Goal: Task Accomplishment & Management: Manage account settings

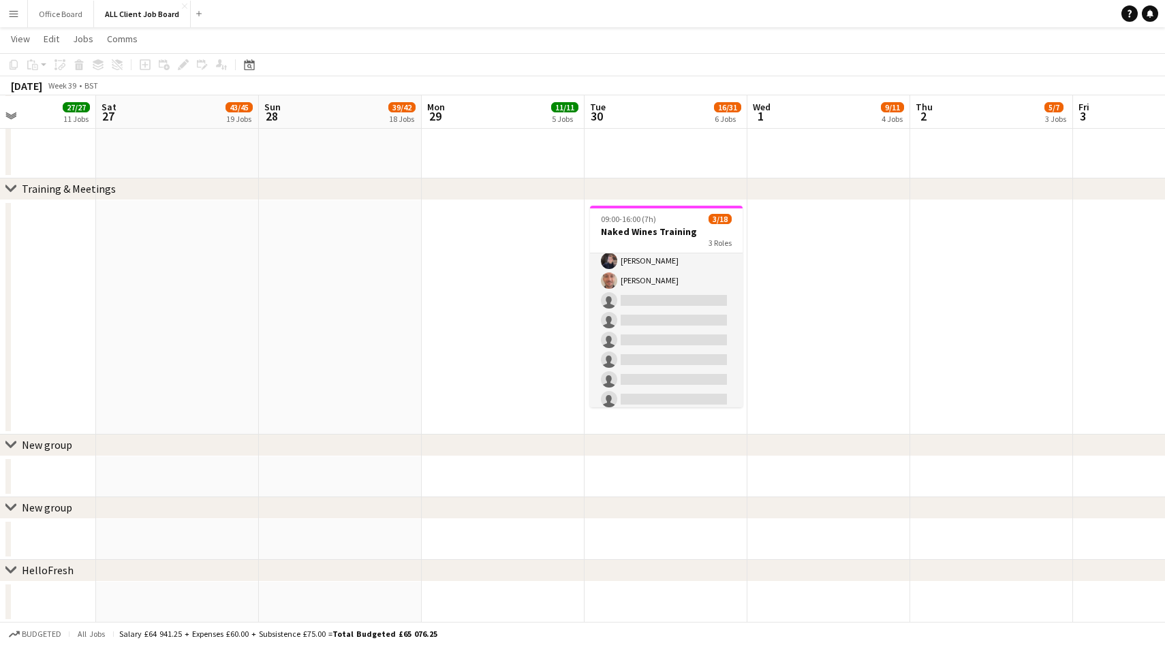
scroll to position [81, 0]
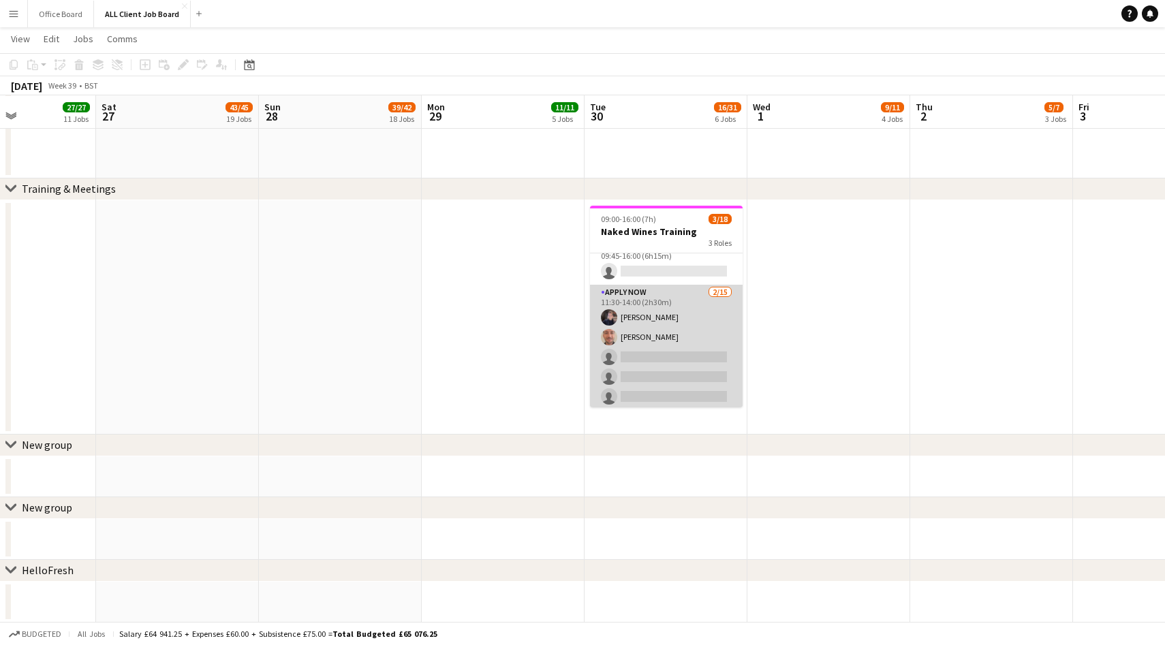
click at [660, 354] on app-card-role "APPLY NOW [DATE] 11:30-14:00 (2h30m) [PERSON_NAME] [PERSON_NAME] single-neutral…" at bounding box center [666, 446] width 153 height 323
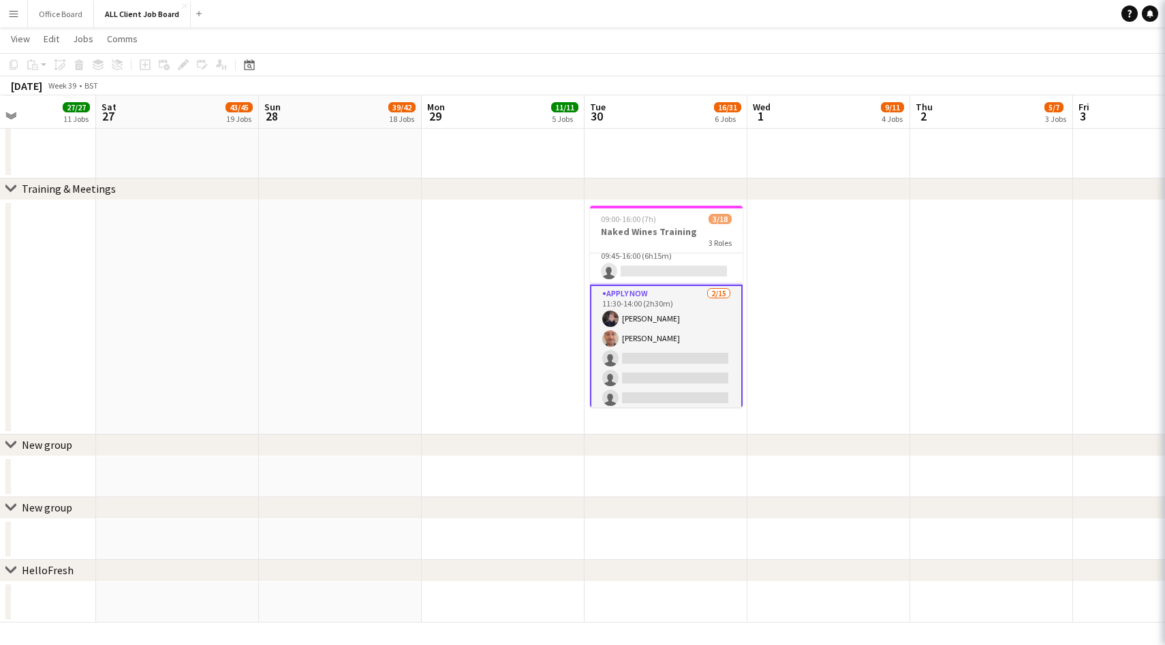
click at [648, 354] on app-card-role "APPLY NOW [DATE] 11:30-14:00 (2h30m) [PERSON_NAME] [PERSON_NAME] single-neutral…" at bounding box center [666, 448] width 153 height 326
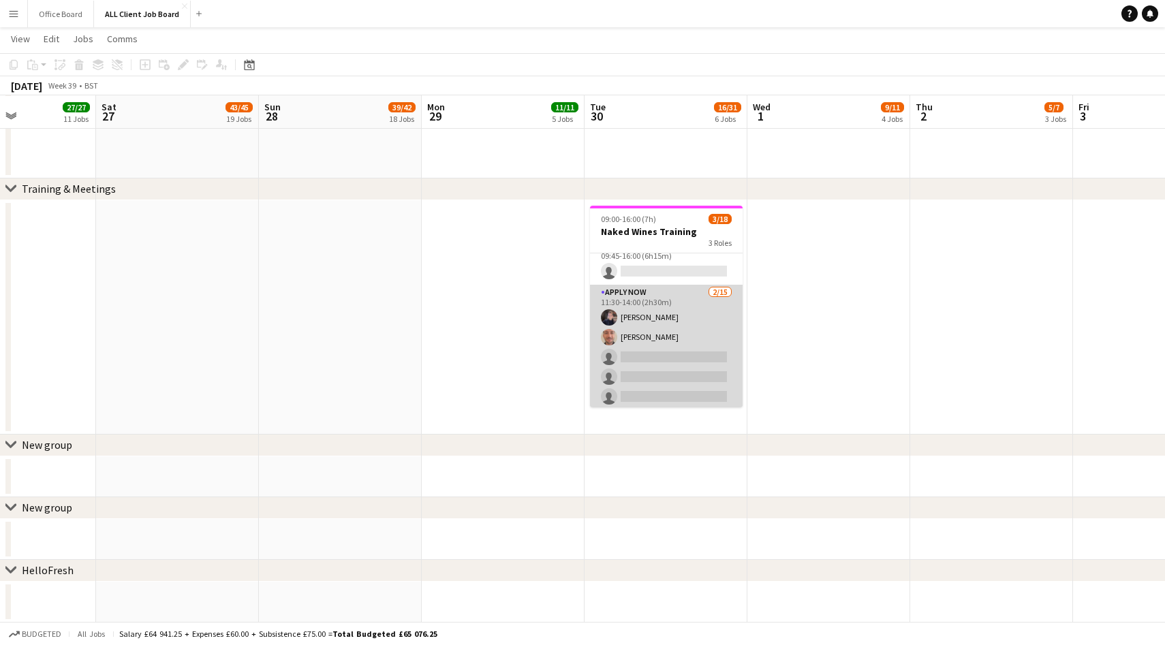
click at [648, 354] on app-card-role "APPLY NOW [DATE] 11:30-14:00 (2h30m) [PERSON_NAME] [PERSON_NAME] single-neutral…" at bounding box center [666, 446] width 153 height 323
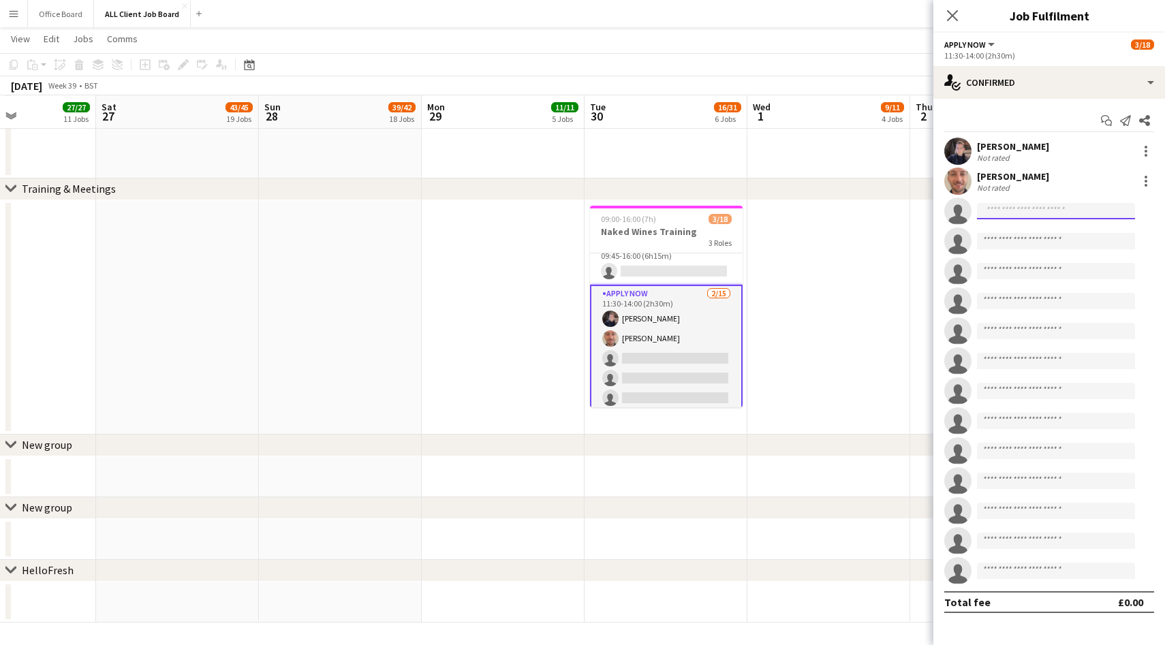
click at [1046, 208] on input at bounding box center [1056, 211] width 158 height 16
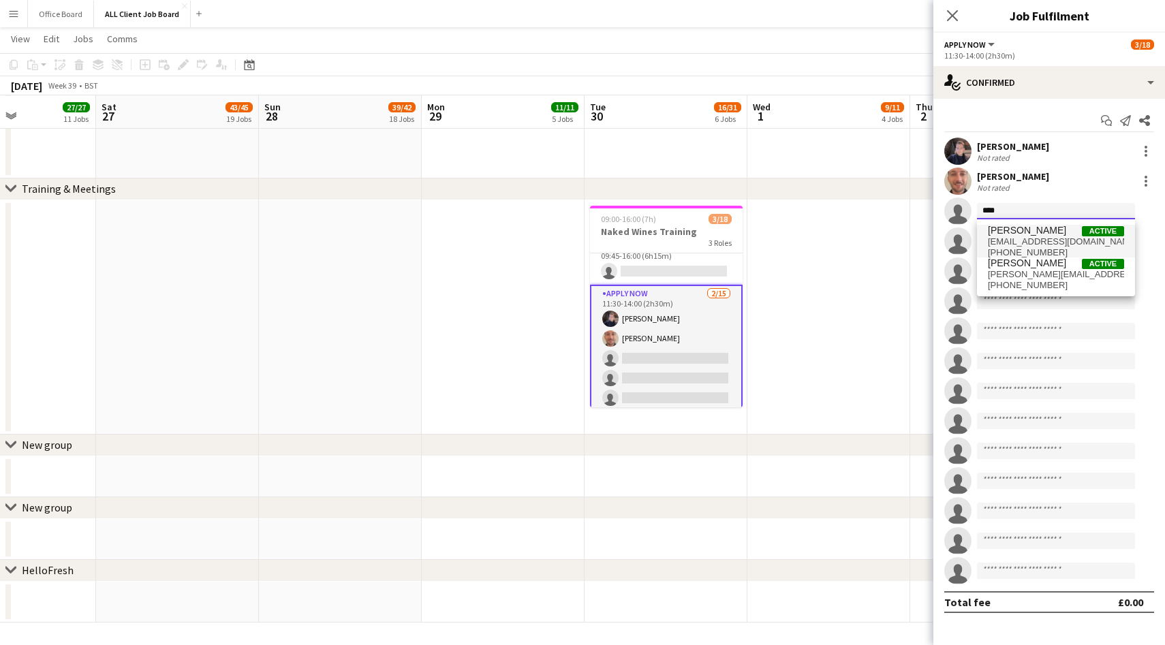
type input "****"
click at [1041, 233] on span "[PERSON_NAME] Active" at bounding box center [1056, 231] width 136 height 12
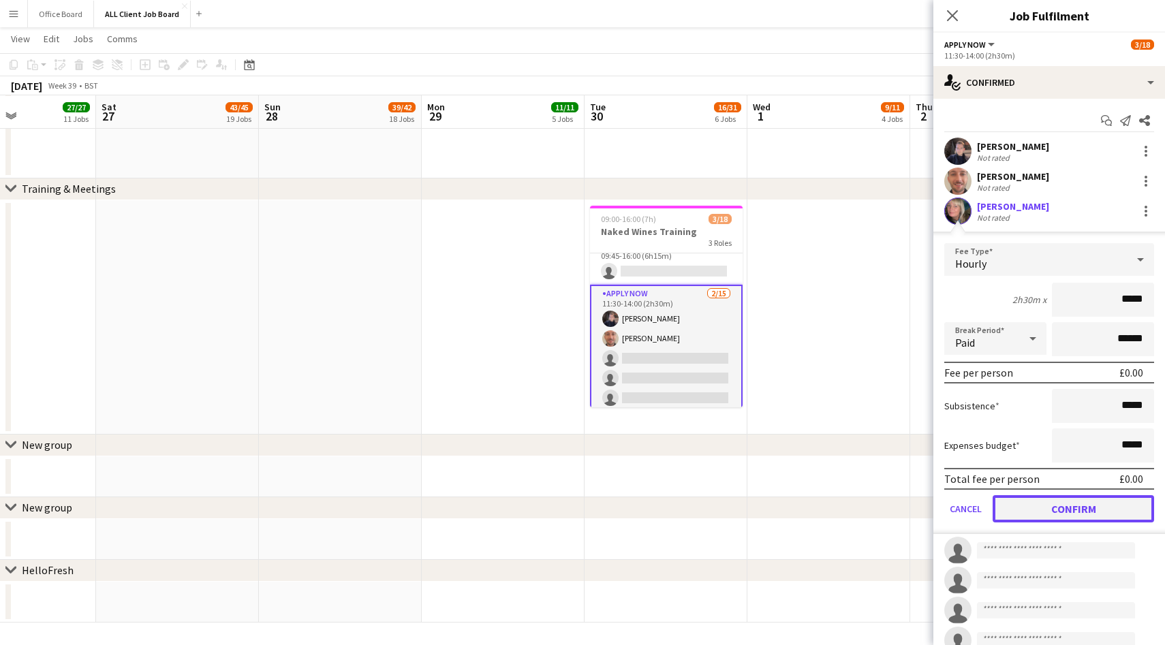
click at [1073, 512] on button "Confirm" at bounding box center [1072, 508] width 161 height 27
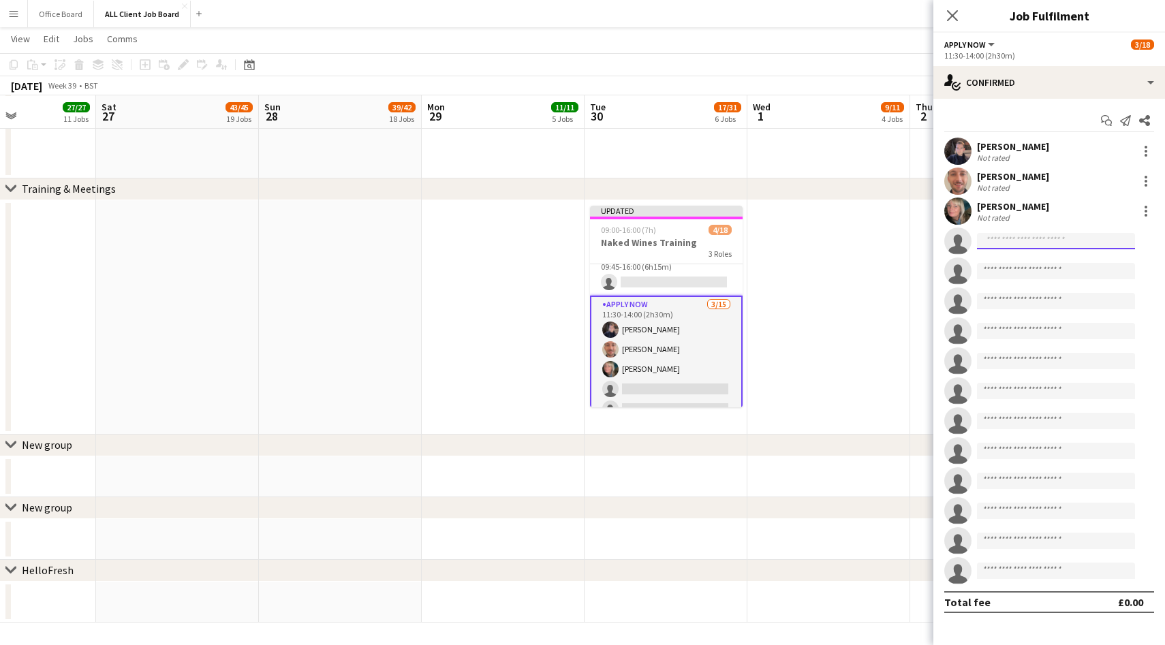
click at [986, 234] on input at bounding box center [1056, 241] width 158 height 16
click at [956, 20] on icon at bounding box center [951, 15] width 13 height 13
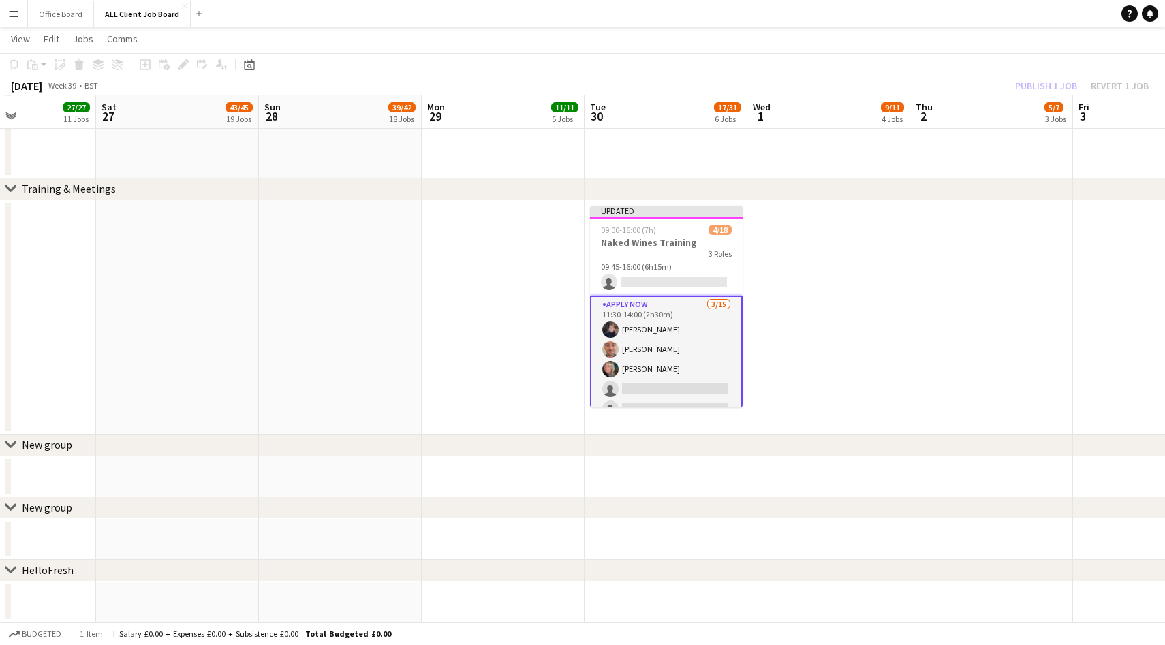
click at [1037, 84] on div "Publish 1 job Revert 1 job" at bounding box center [1082, 86] width 166 height 18
click at [1037, 84] on button "Publish 1 job" at bounding box center [1045, 86] width 73 height 18
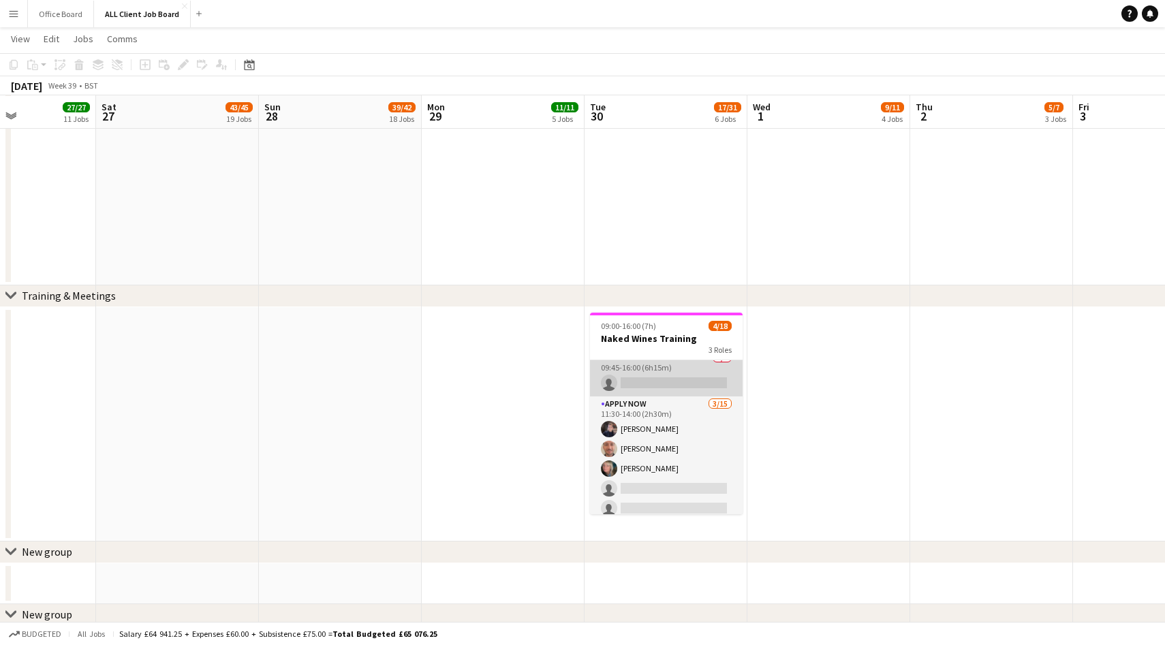
scroll to position [87, 0]
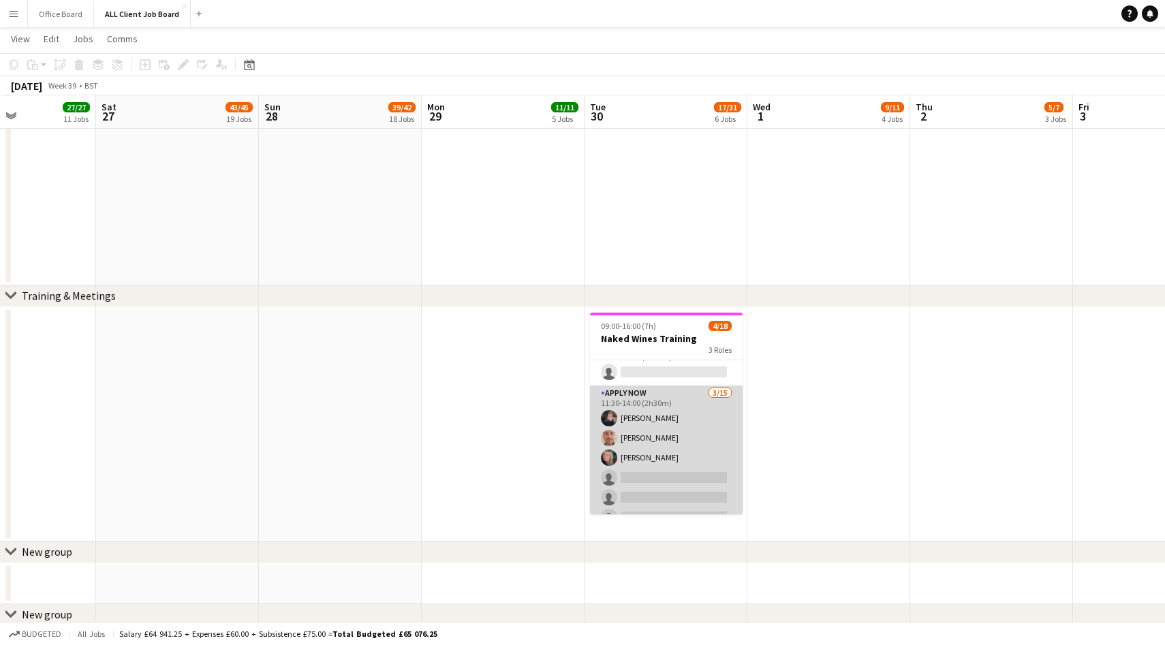
click at [642, 475] on app-card-role "APPLY NOW [DATE] 11:30-14:00 (2h30m) [PERSON_NAME] [PERSON_NAME] [PERSON_NAME] …" at bounding box center [666, 547] width 153 height 323
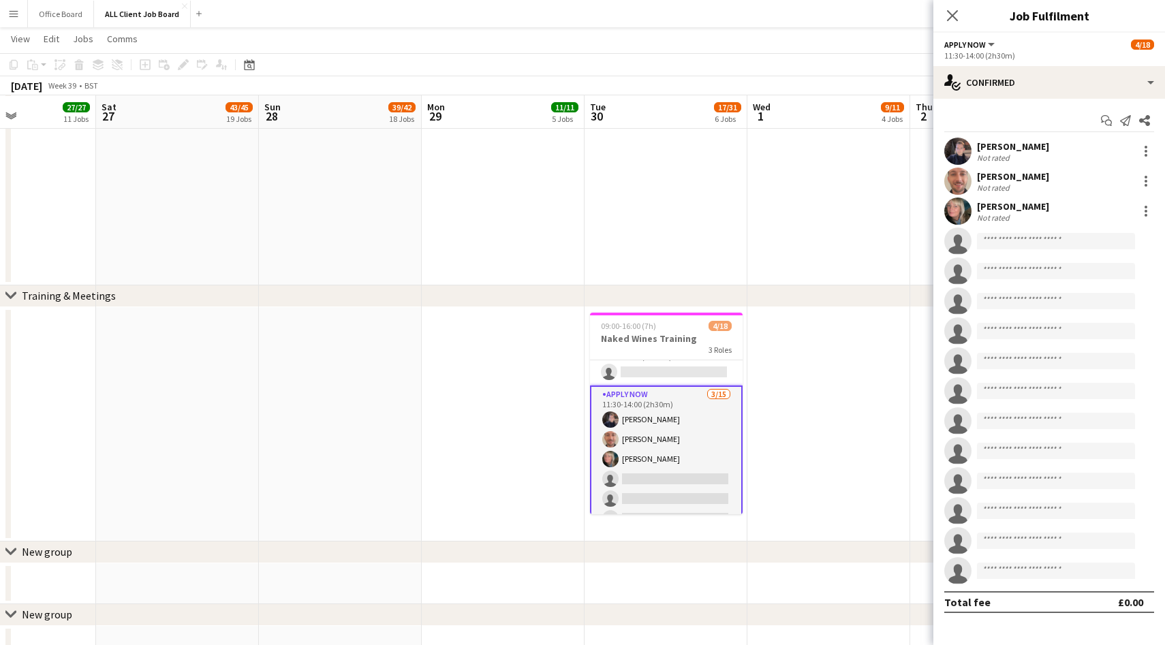
click at [1012, 249] on app-invite-slot "single-neutral-actions" at bounding box center [1049, 241] width 232 height 27
click at [1001, 242] on input at bounding box center [1056, 241] width 158 height 16
type input "*******"
click at [873, 377] on app-date-cell at bounding box center [828, 424] width 163 height 234
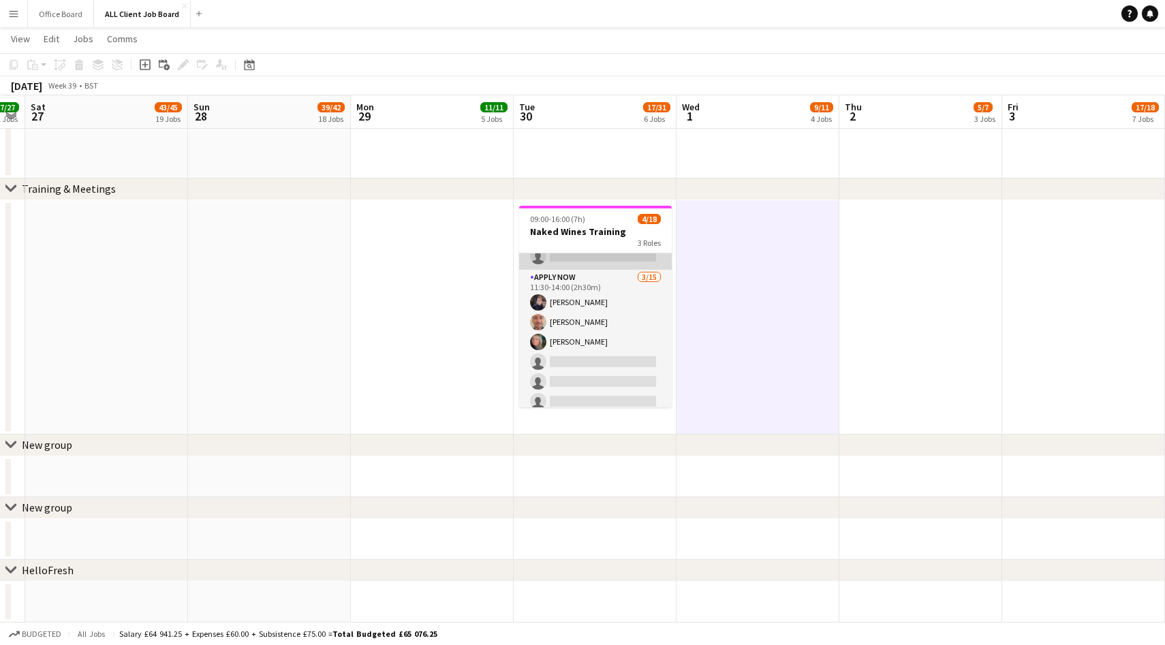
scroll to position [97, 0]
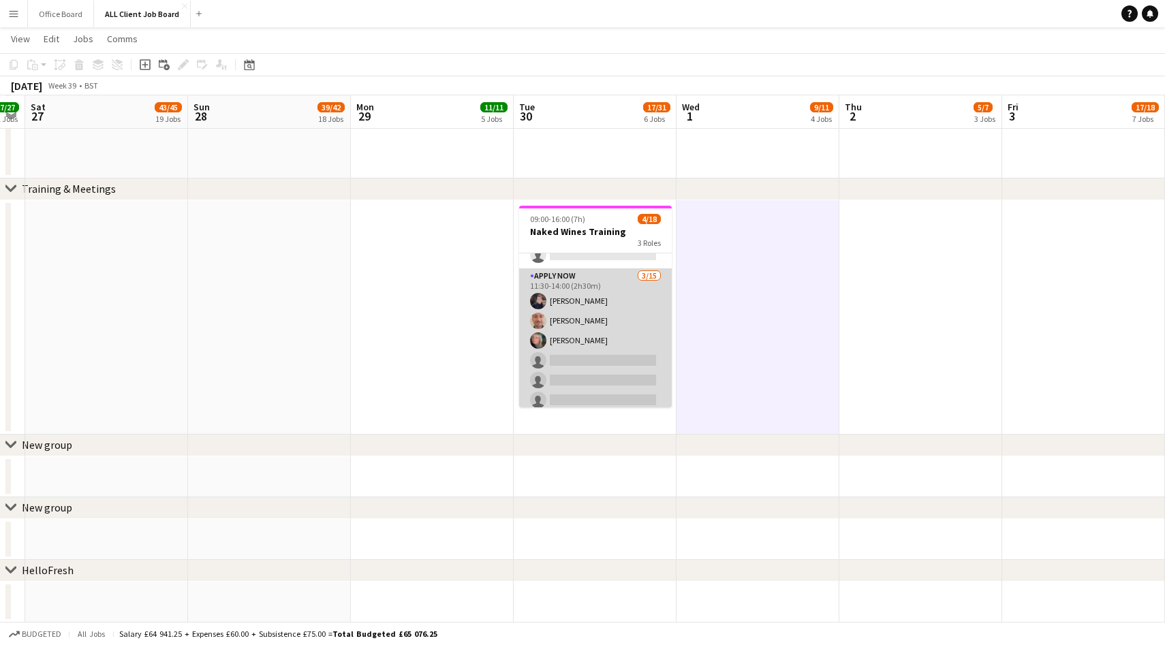
click at [592, 352] on app-card-role "APPLY NOW [DATE] 11:30-14:00 (2h30m) [PERSON_NAME] [PERSON_NAME] [PERSON_NAME] …" at bounding box center [595, 429] width 153 height 323
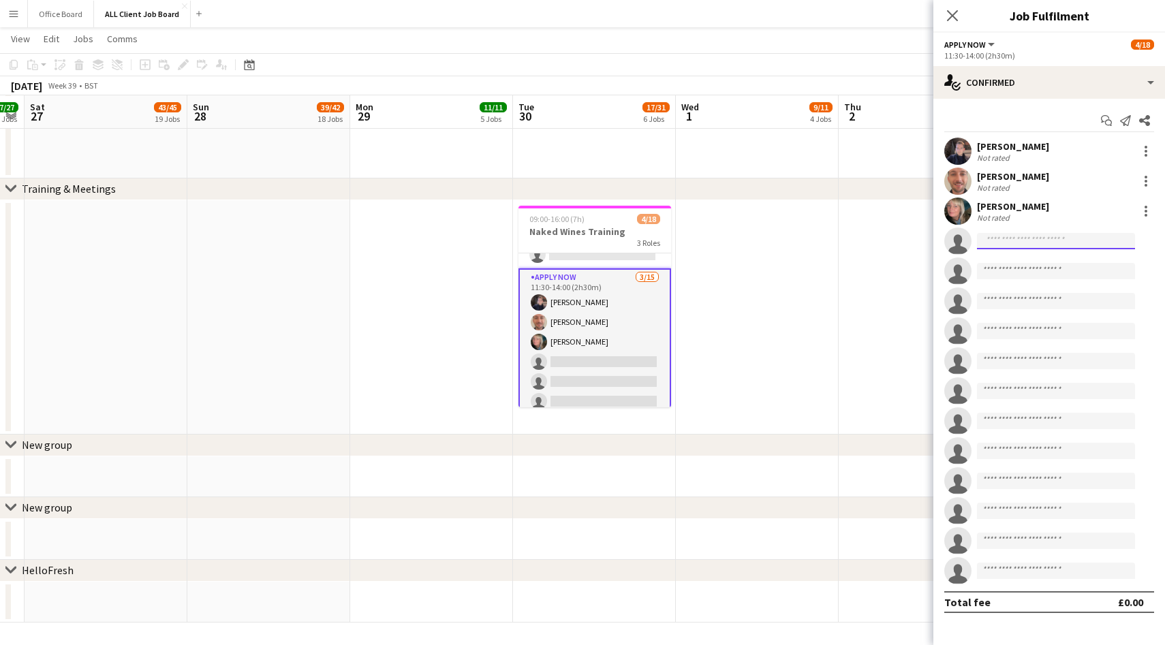
click at [1037, 246] on input at bounding box center [1056, 241] width 158 height 16
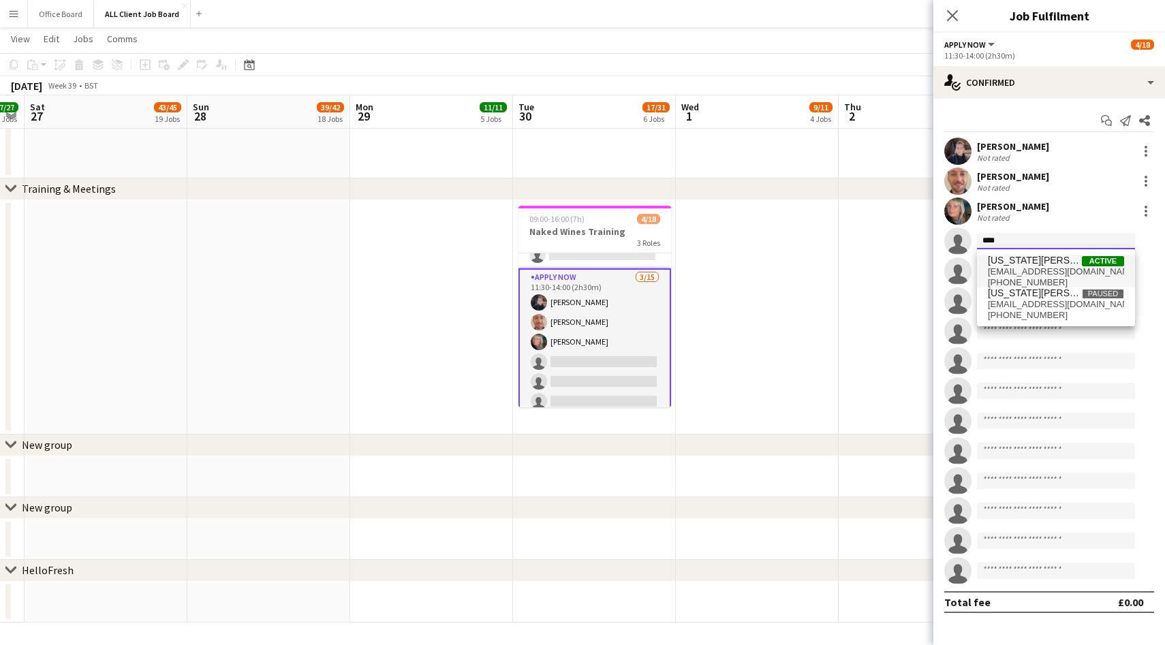
type input "****"
click at [1089, 275] on span "[EMAIL_ADDRESS][DOMAIN_NAME]" at bounding box center [1056, 271] width 136 height 11
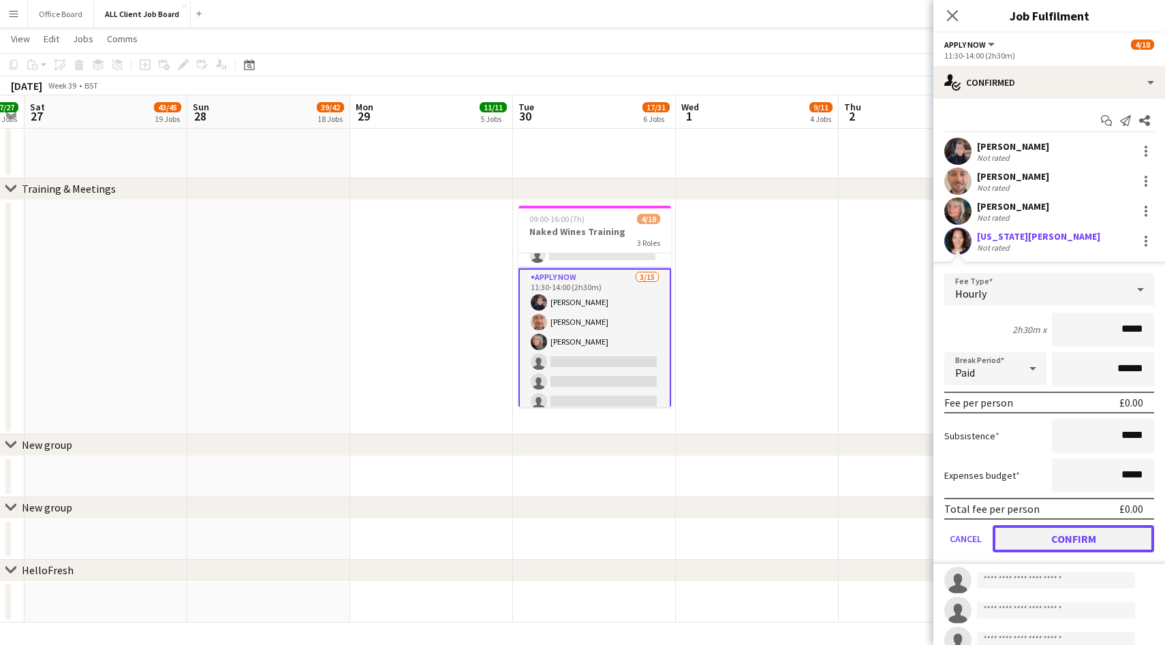
click at [1060, 532] on button "Confirm" at bounding box center [1072, 538] width 161 height 27
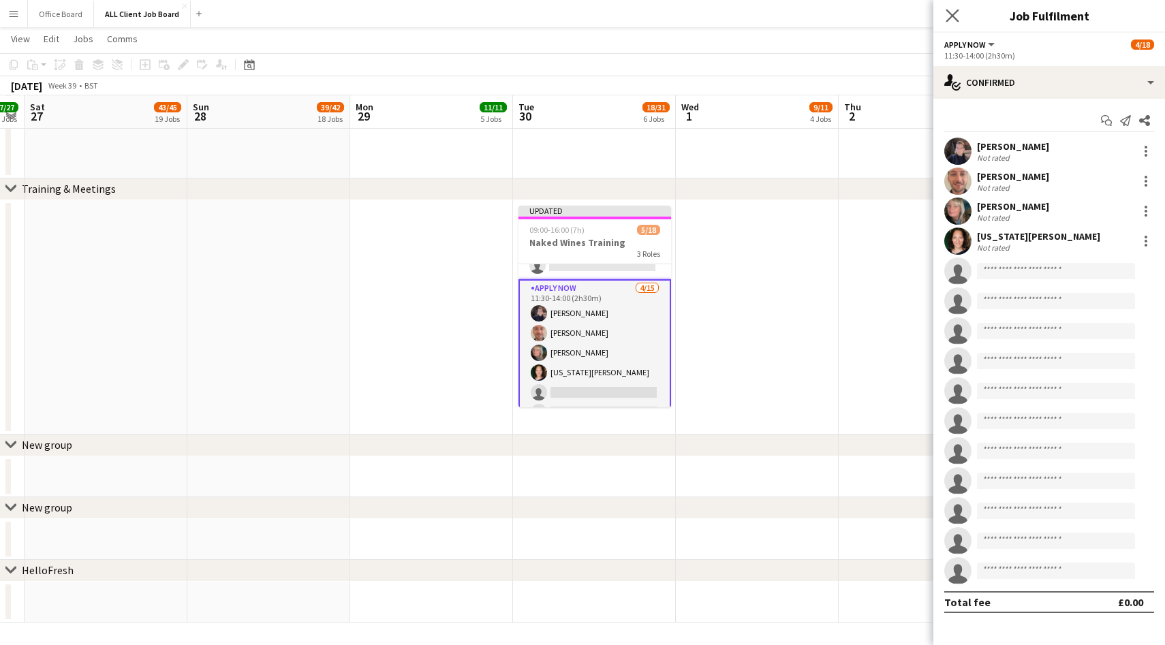
click at [954, 7] on app-icon "Close pop-in" at bounding box center [953, 16] width 20 height 20
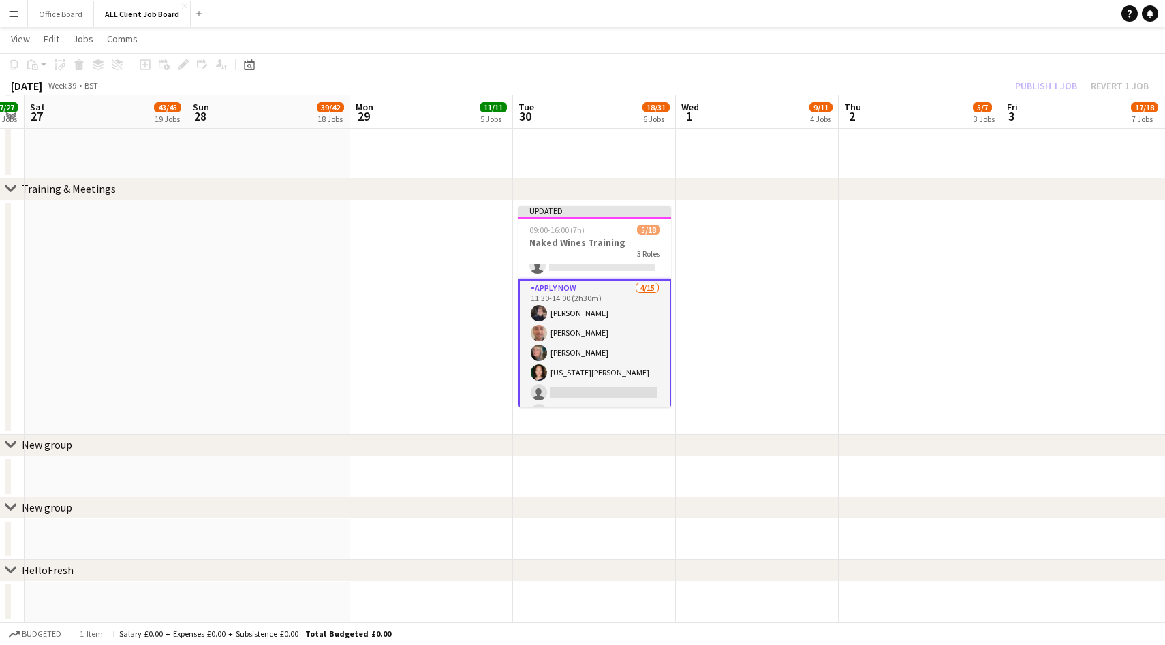
click at [1033, 85] on div "Publish 1 job Revert 1 job" at bounding box center [1082, 86] width 166 height 18
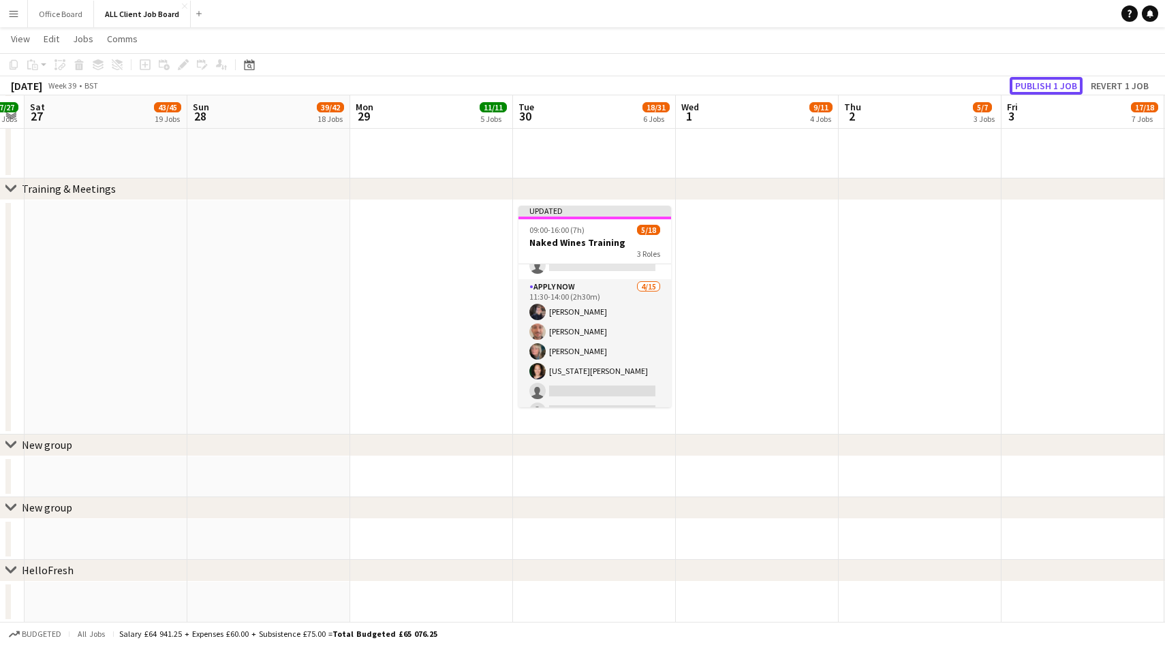
click at [1033, 85] on button "Publish 1 job" at bounding box center [1045, 86] width 73 height 18
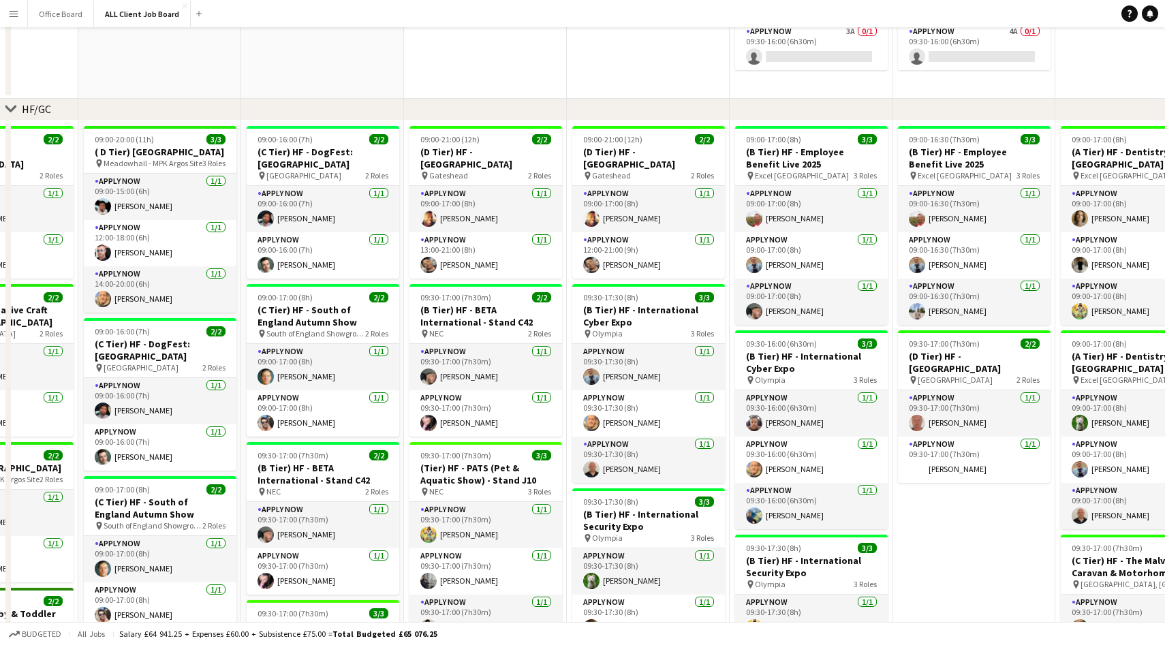
scroll to position [0, 0]
